Goal: Task Accomplishment & Management: Use online tool/utility

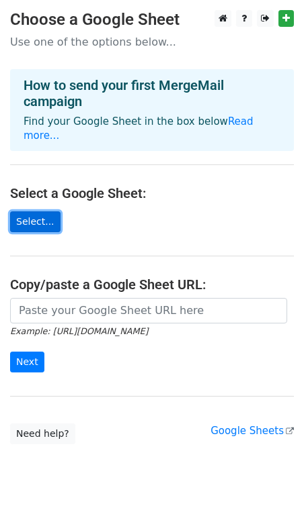
click at [32, 212] on link "Select..." at bounding box center [35, 222] width 50 height 21
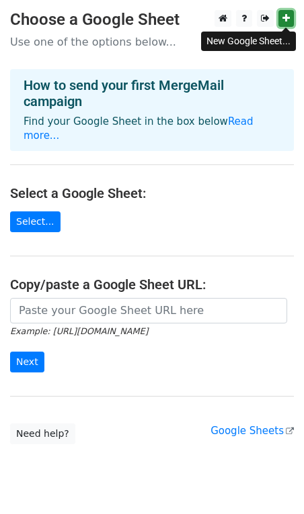
click at [286, 23] on icon at bounding box center [285, 17] width 7 height 9
click at [235, 120] on link "Read more..." at bounding box center [139, 129] width 230 height 26
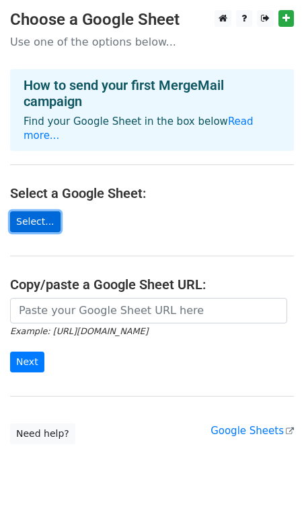
click at [27, 212] on link "Select..." at bounding box center [35, 222] width 50 height 21
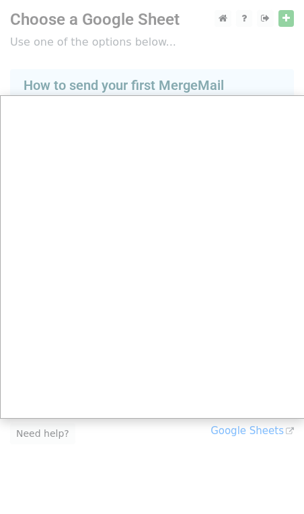
click at [279, 17] on div at bounding box center [152, 269] width 304 height 538
click at [284, 18] on div at bounding box center [152, 269] width 304 height 538
click at [205, 35] on div at bounding box center [152, 269] width 304 height 538
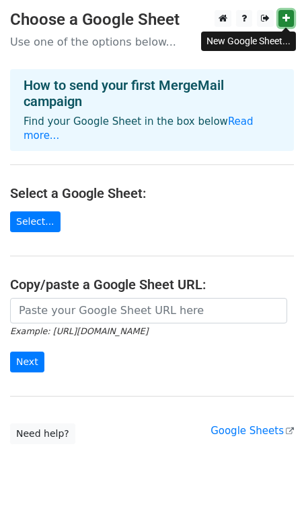
click at [287, 25] on link at bounding box center [285, 18] width 15 height 17
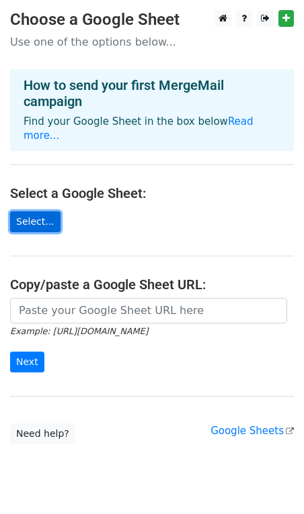
click at [42, 212] on link "Select..." at bounding box center [35, 222] width 50 height 21
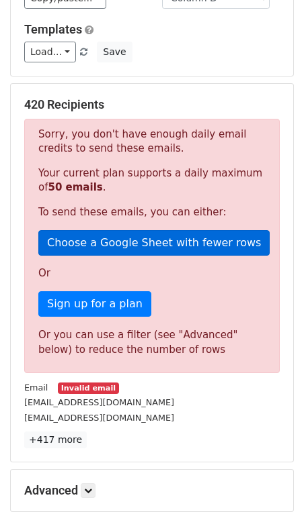
scroll to position [184, 0]
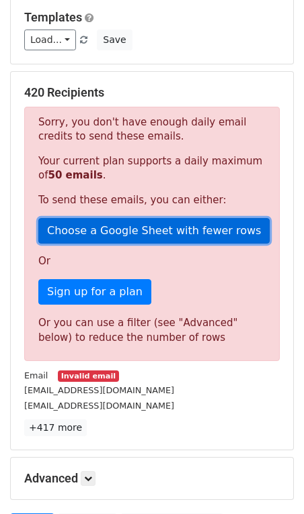
click at [144, 236] on link "Choose a Google Sheet with fewer rows" at bounding box center [153, 231] width 231 height 26
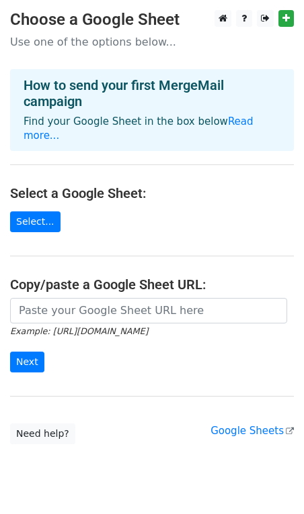
scroll to position [24, 0]
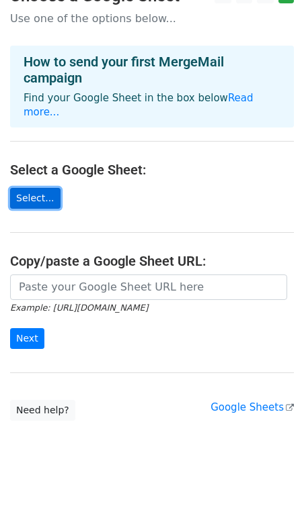
click at [44, 188] on link "Select..." at bounding box center [35, 198] width 50 height 21
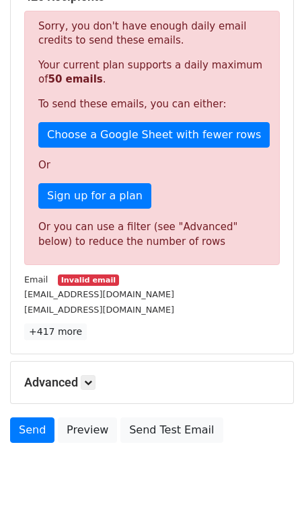
scroll to position [290, 0]
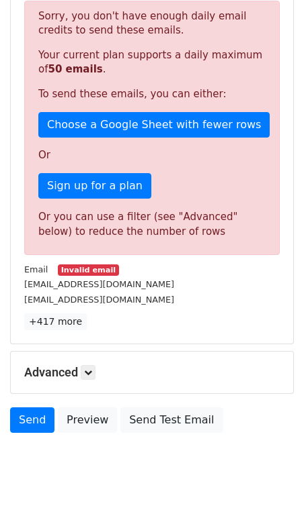
drag, startPoint x: 66, startPoint y: 269, endPoint x: 146, endPoint y: 269, distance: 79.9
click at [146, 269] on div "Email Invalid email" at bounding box center [151, 269] width 275 height 15
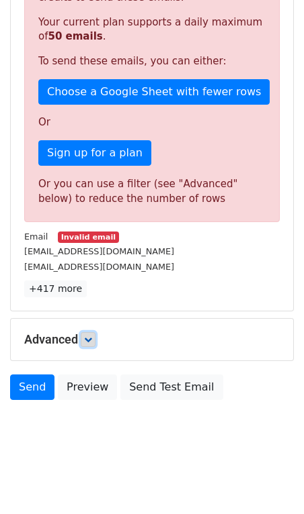
click at [92, 337] on icon at bounding box center [88, 340] width 8 height 8
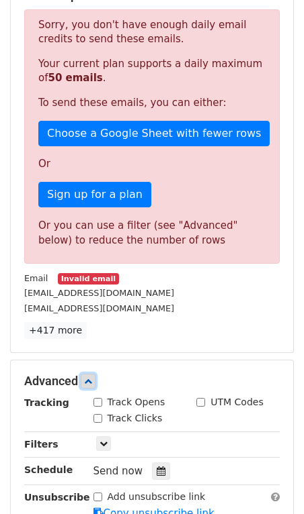
scroll to position [0, 0]
